Goal: Task Accomplishment & Management: Manage account settings

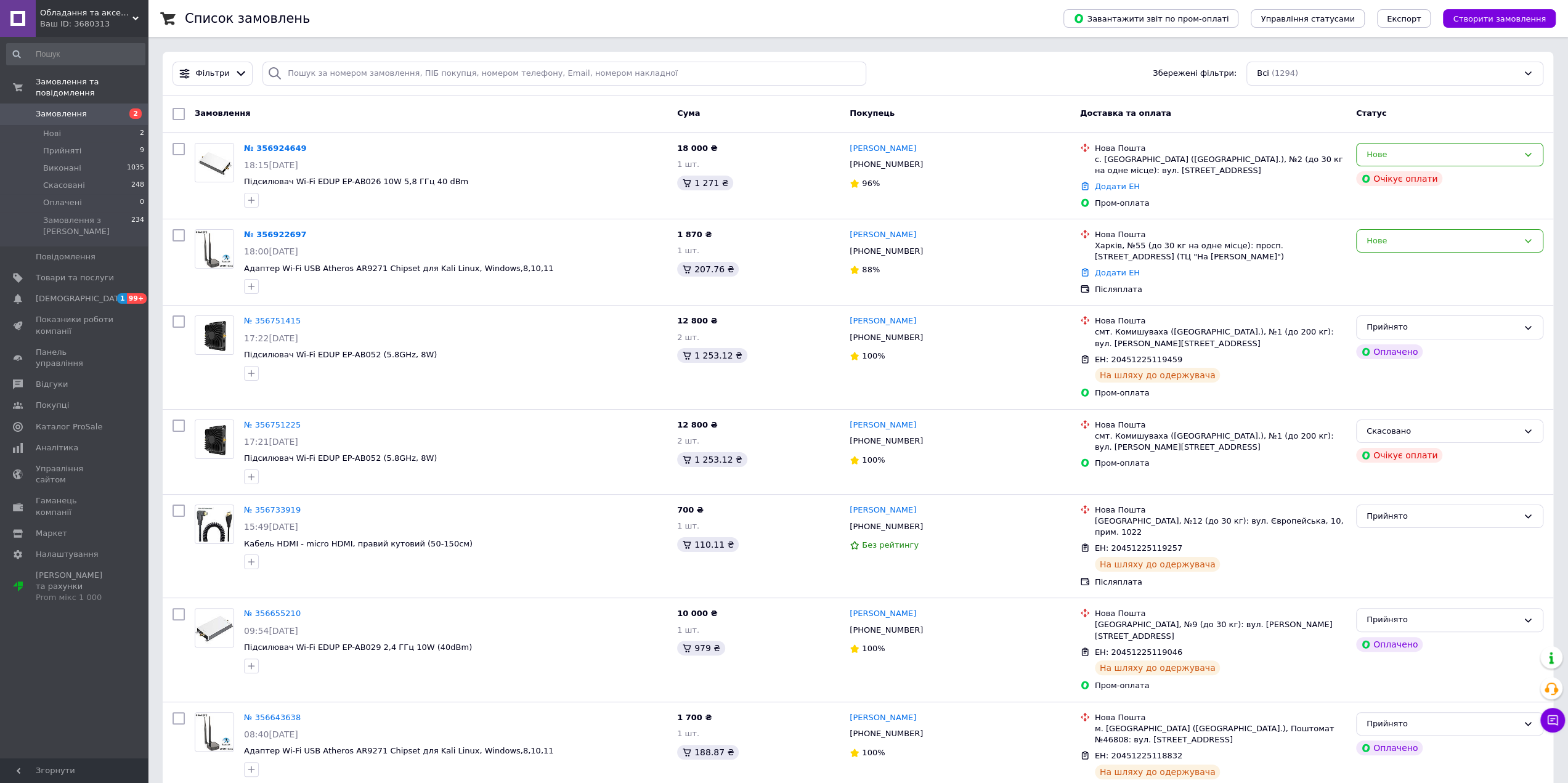
click at [1413, 238] on div "Нове" at bounding box center [1442, 240] width 151 height 13
click at [1395, 267] on li "Прийнято" at bounding box center [1450, 266] width 186 height 23
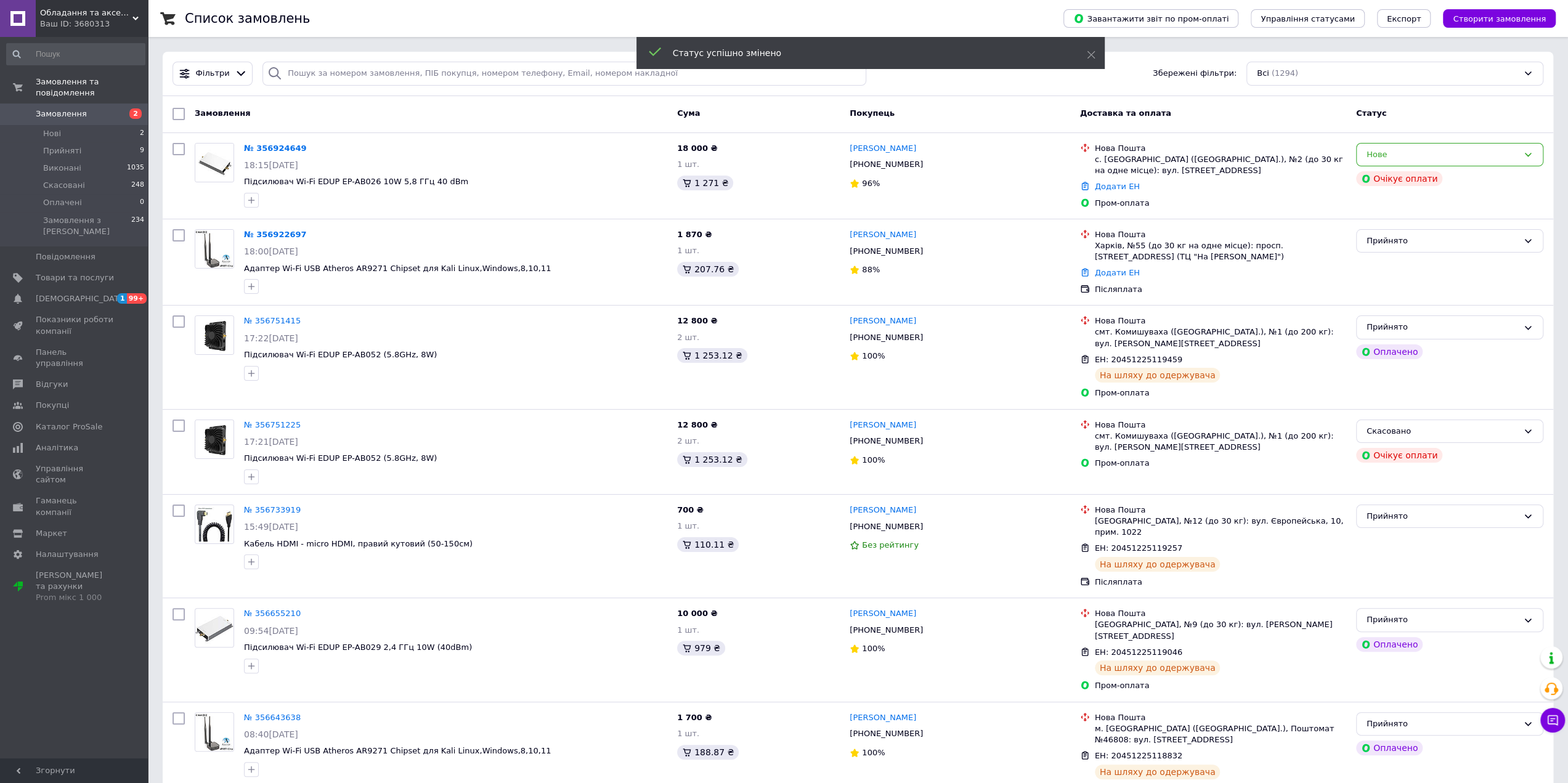
click at [926, 250] on icon at bounding box center [930, 251] width 10 height 10
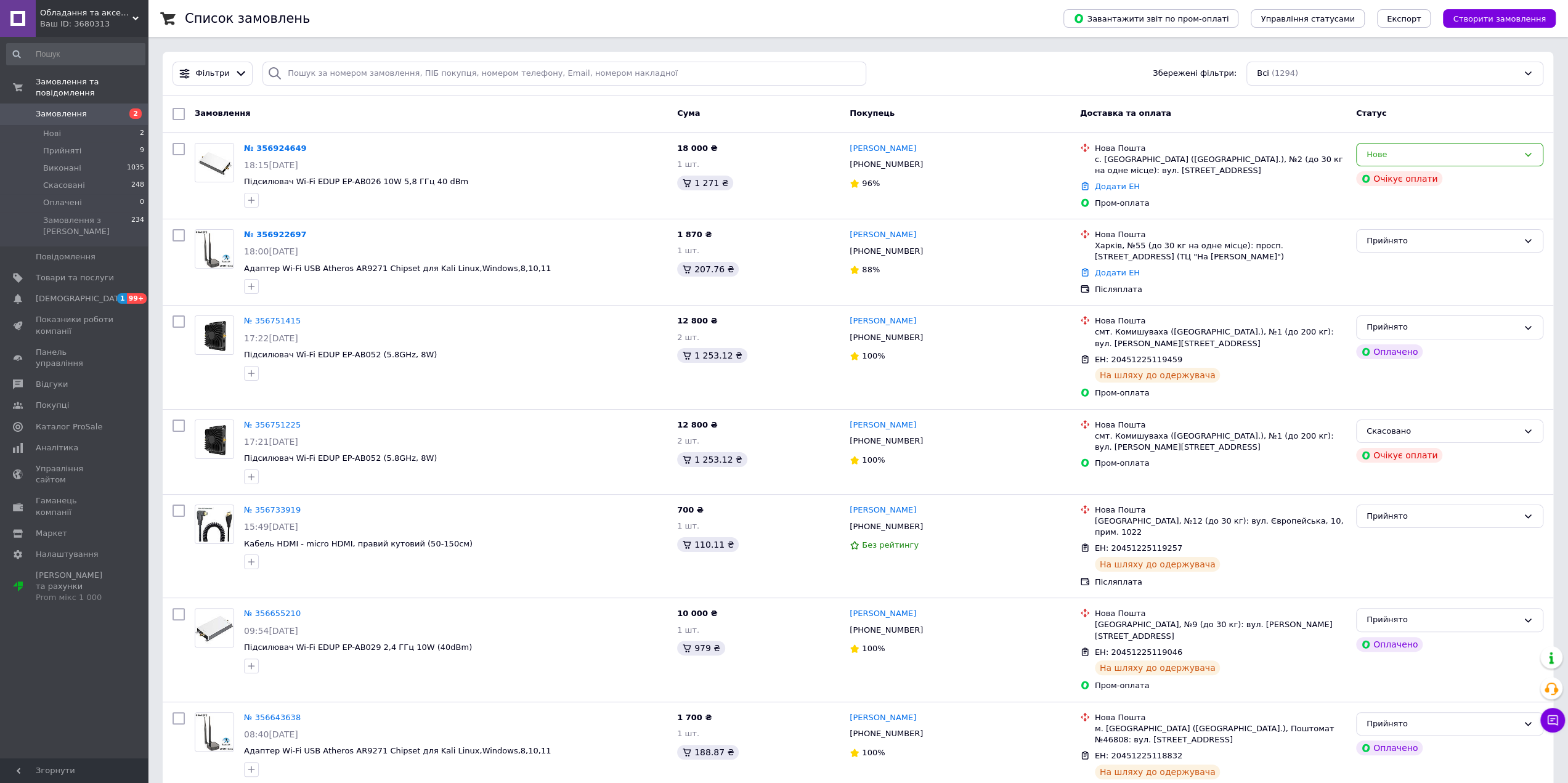
click at [287, 213] on div "№ 356924649 18:15[DATE] Підсилювач Wi-Fi EDUP EP-AB026 10W 5,8 ГГц 40 dBm 18 00…" at bounding box center [858, 176] width 1391 height 86
drag, startPoint x: 489, startPoint y: 267, endPoint x: 240, endPoint y: 270, distance: 249.0
click at [240, 270] on div "№ 356922697 18:00[DATE] Адаптер Wi-Fi USB Atheros AR9271 Chipset для Kali Linux…" at bounding box center [455, 262] width 433 height 75
copy span "Адаптер Wi-Fi USB Atheros AR9271 Chipset для Kali Linux,Windows,8,10,11"
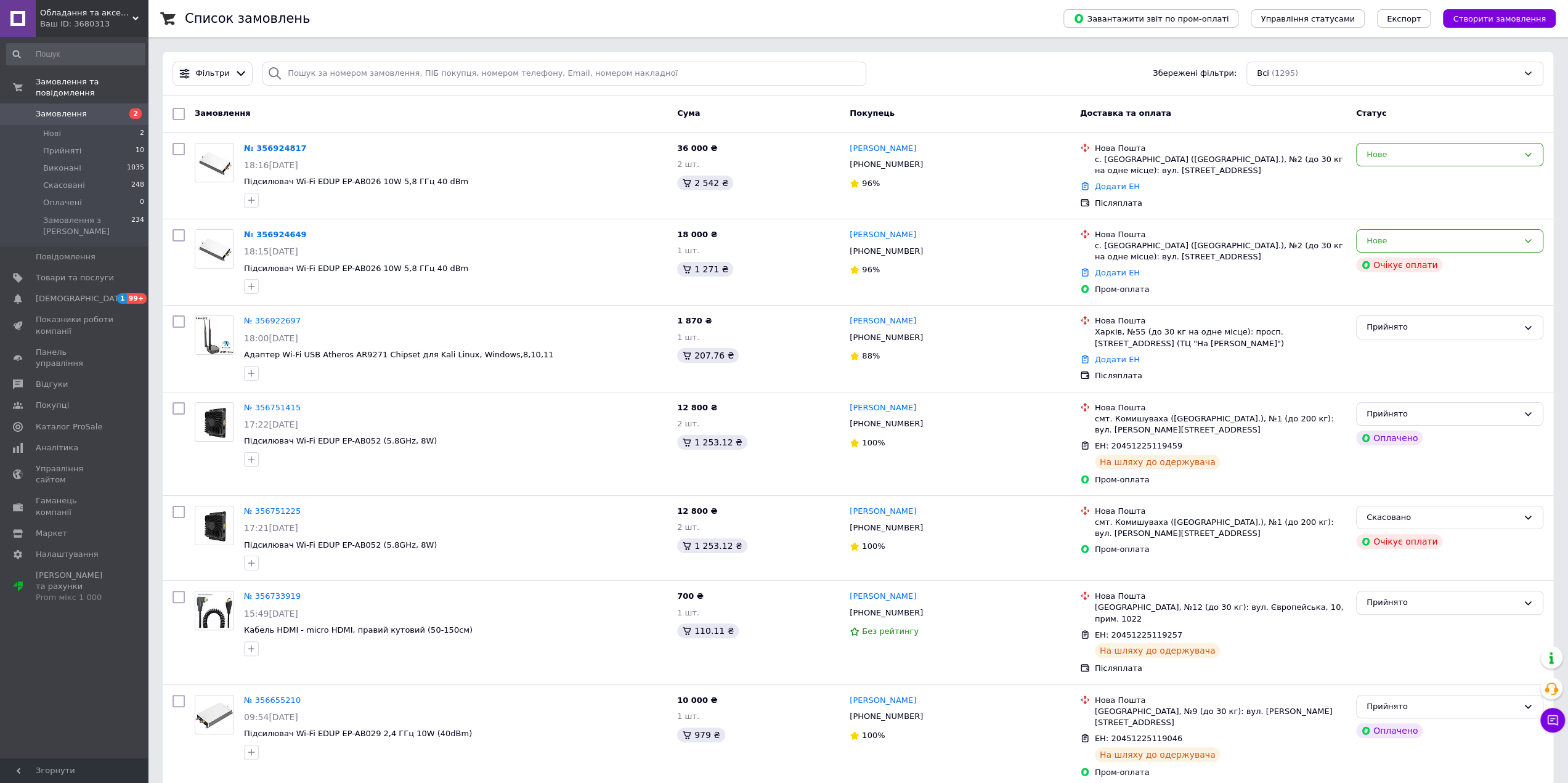
click at [926, 164] on icon at bounding box center [930, 164] width 10 height 10
click at [268, 108] on div "Замовлення" at bounding box center [431, 113] width 483 height 22
drag, startPoint x: 480, startPoint y: 182, endPoint x: 244, endPoint y: 177, distance: 236.1
click at [244, 177] on span "Підсилювач Wi-Fi EDUP EP-AB026 10W 5,8 ГГц 40 dBm" at bounding box center [456, 182] width 423 height 11
copy span "Підсилювач Wi-Fi EDUP EP-AB026 10W 5,8 ГГц 40 dBm"
